Goal: Task Accomplishment & Management: Use online tool/utility

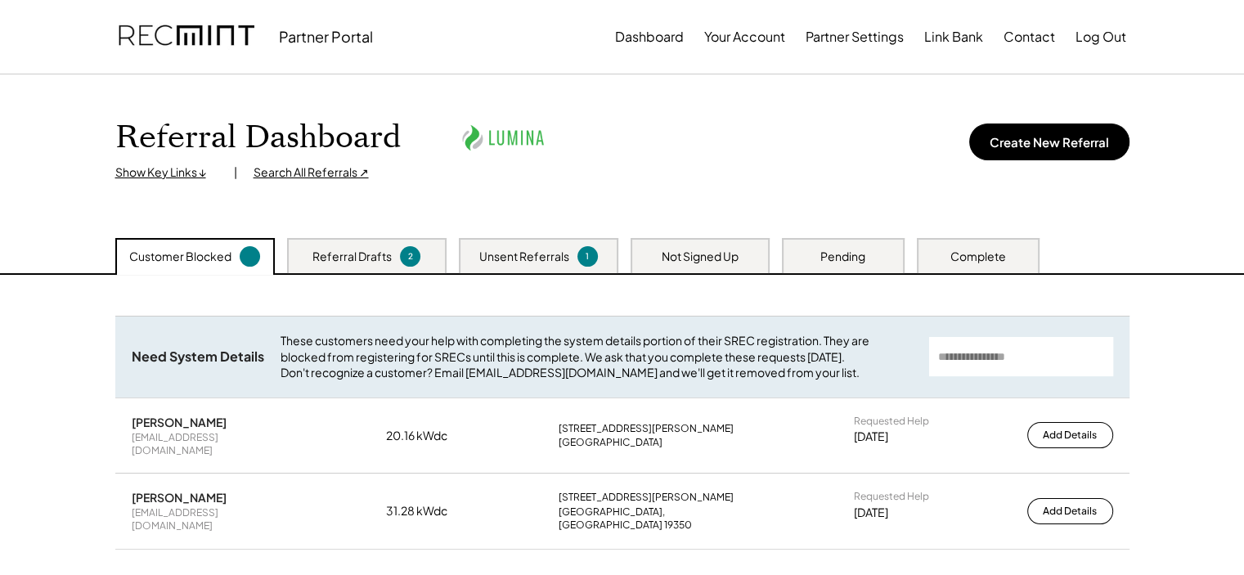
click at [546, 246] on div "Unsent Referrals 1" at bounding box center [538, 255] width 159 height 35
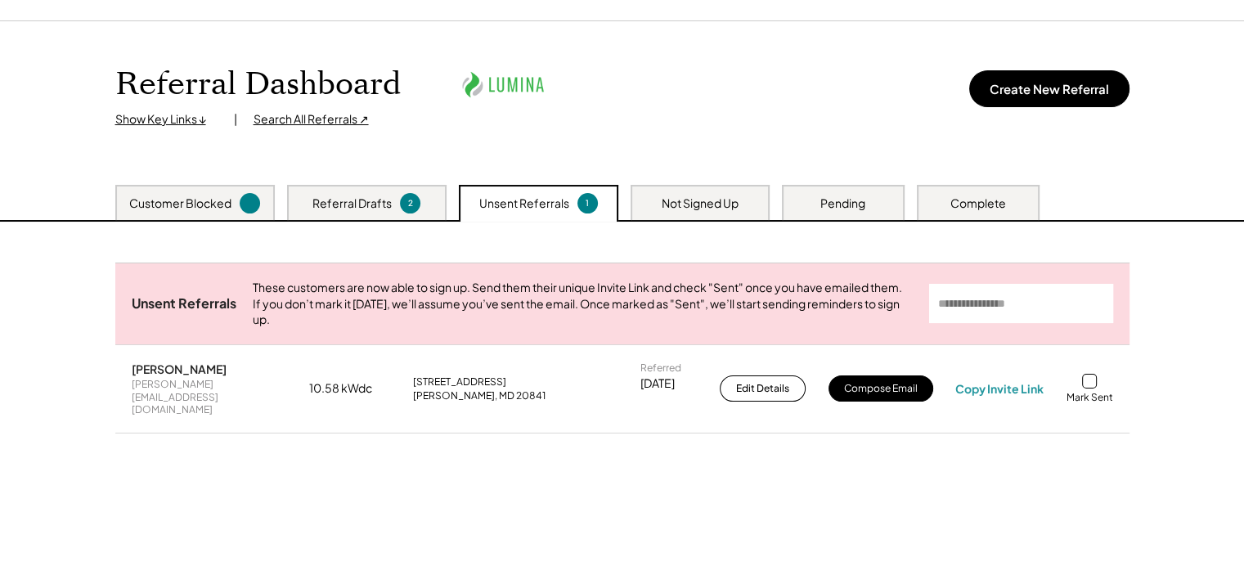
scroll to position [82, 0]
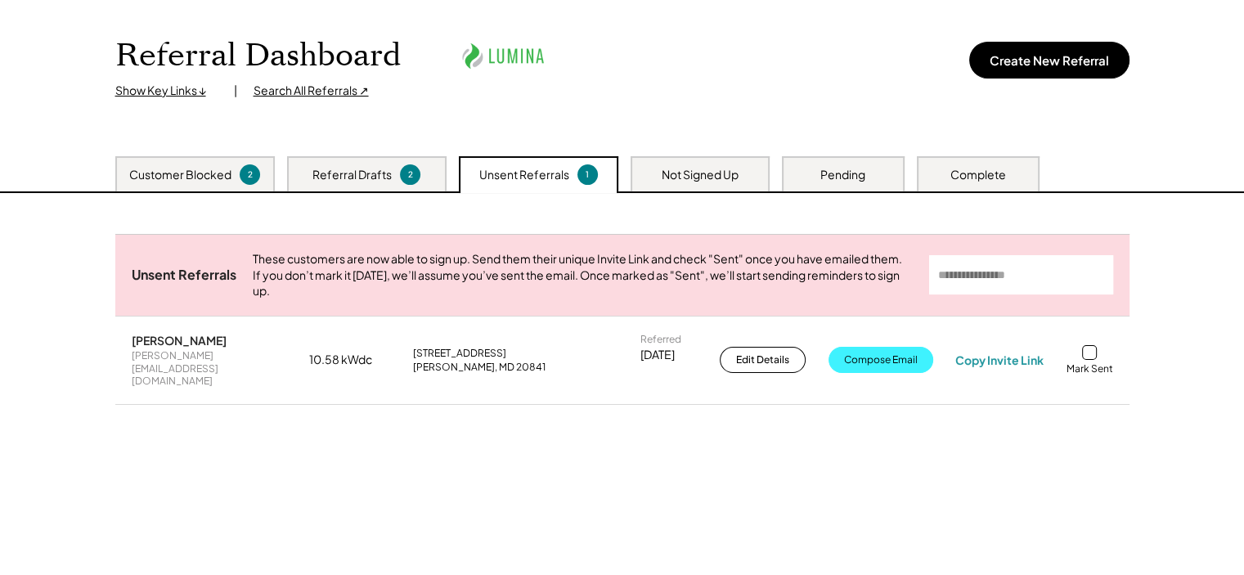
click at [857, 357] on button "Compose Email" at bounding box center [881, 360] width 105 height 26
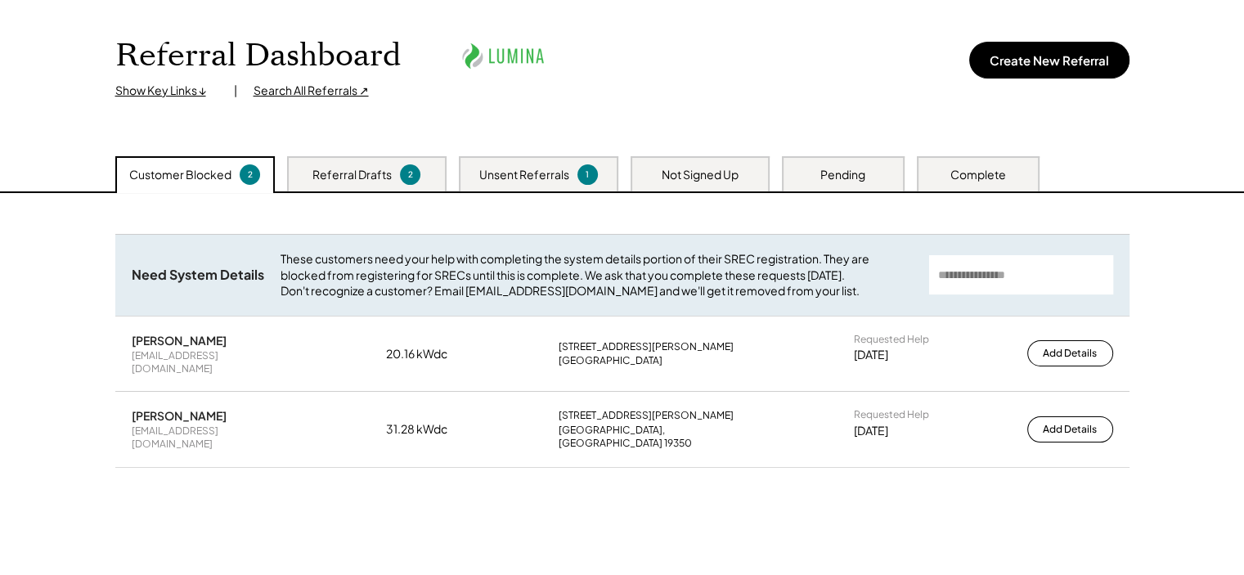
click at [550, 174] on div "Unsent Referrals" at bounding box center [524, 175] width 90 height 16
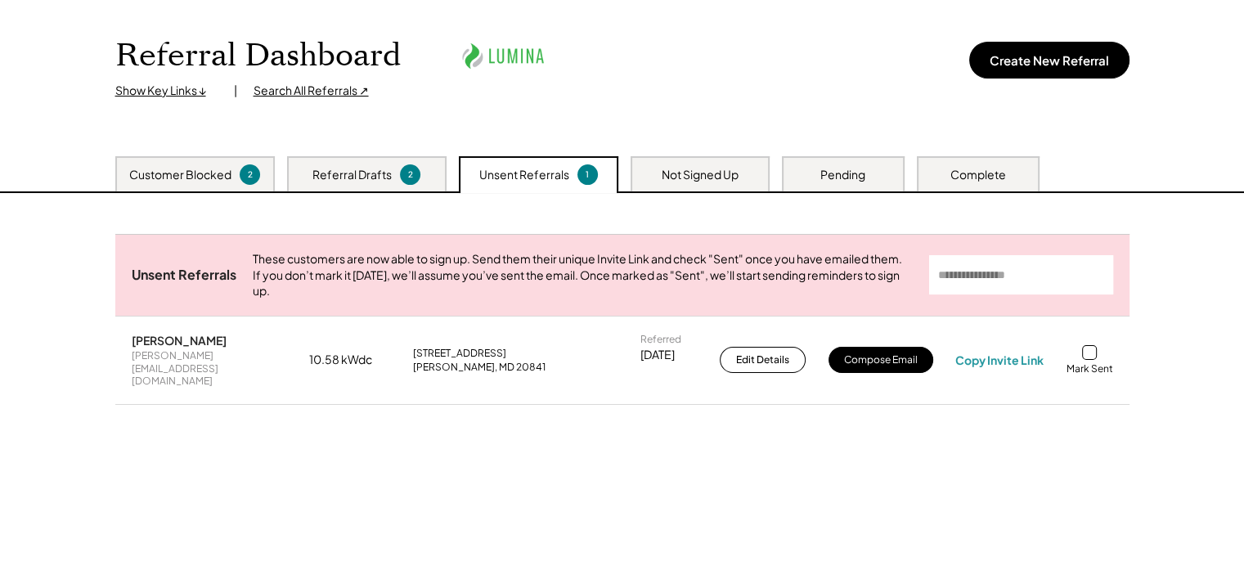
click at [1090, 358] on div at bounding box center [1089, 352] width 15 height 15
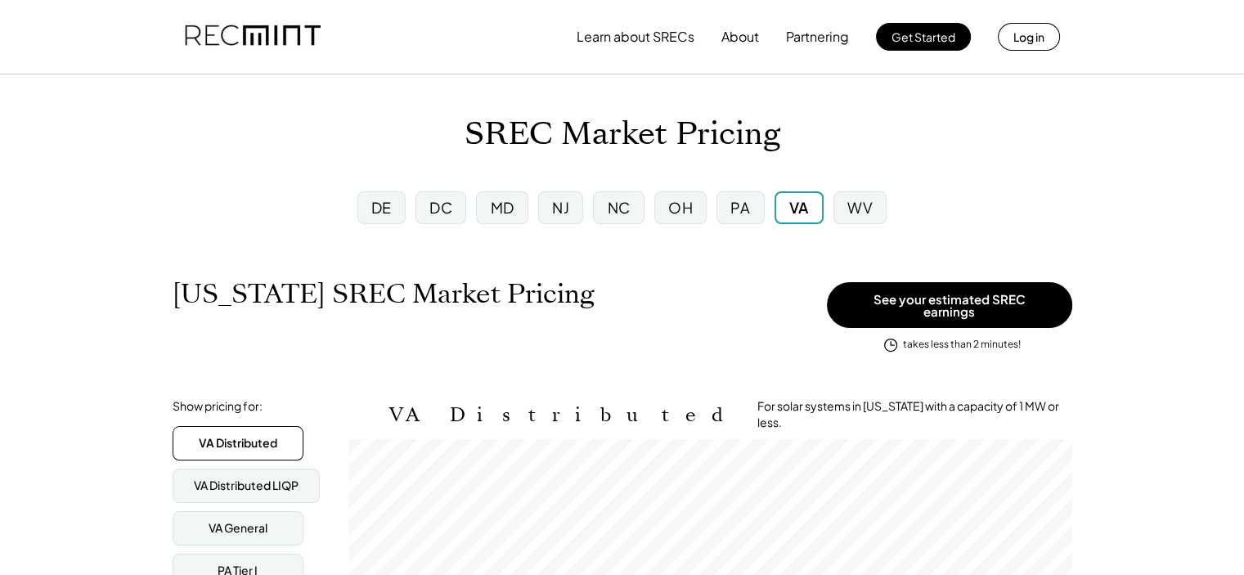
scroll to position [269, 724]
click at [484, 204] on div "MD" at bounding box center [502, 207] width 52 height 33
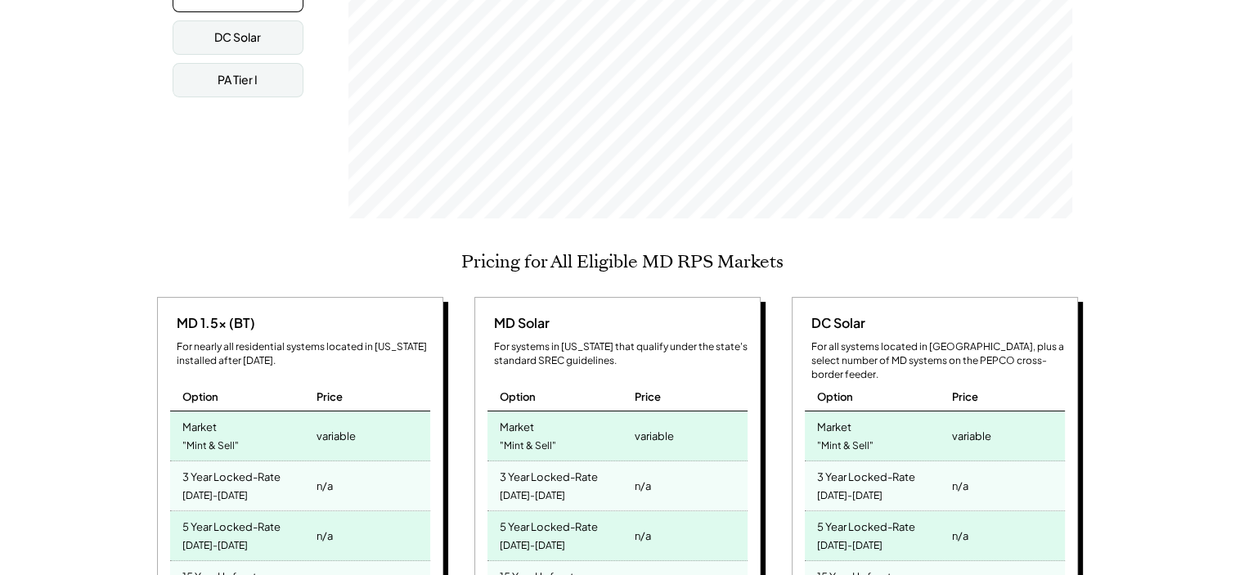
scroll to position [82, 0]
